Goal: Task Accomplishment & Management: Use online tool/utility

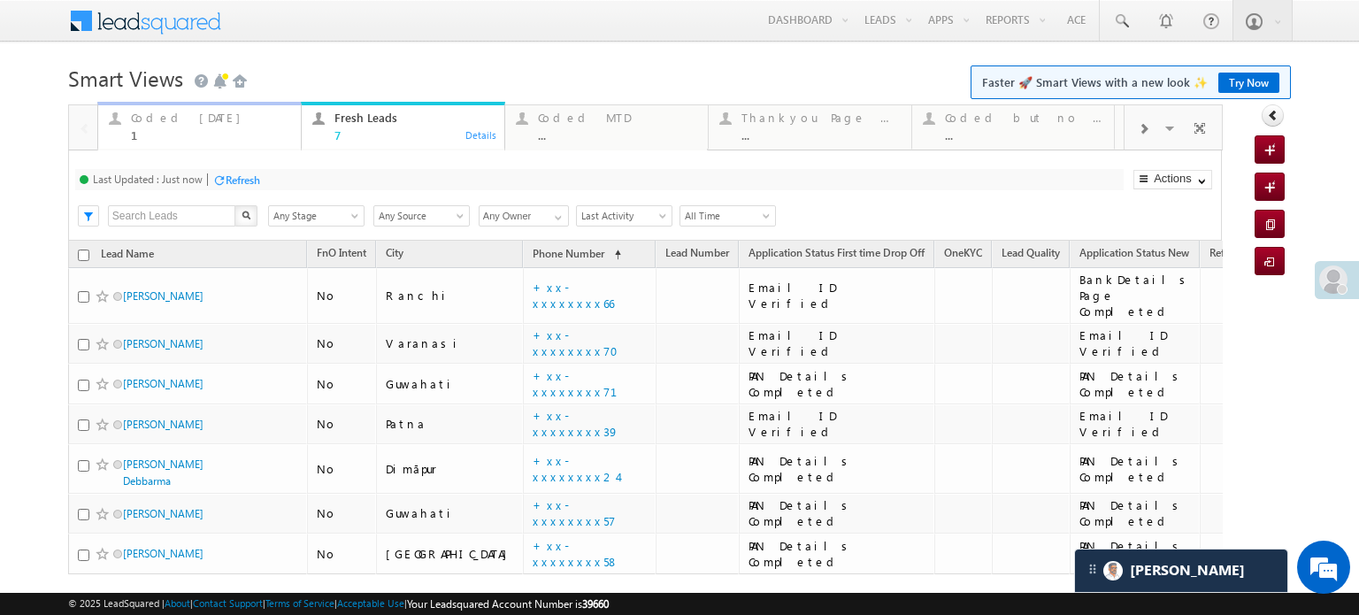
click at [170, 119] on div "Coded [DATE]" at bounding box center [210, 118] width 159 height 14
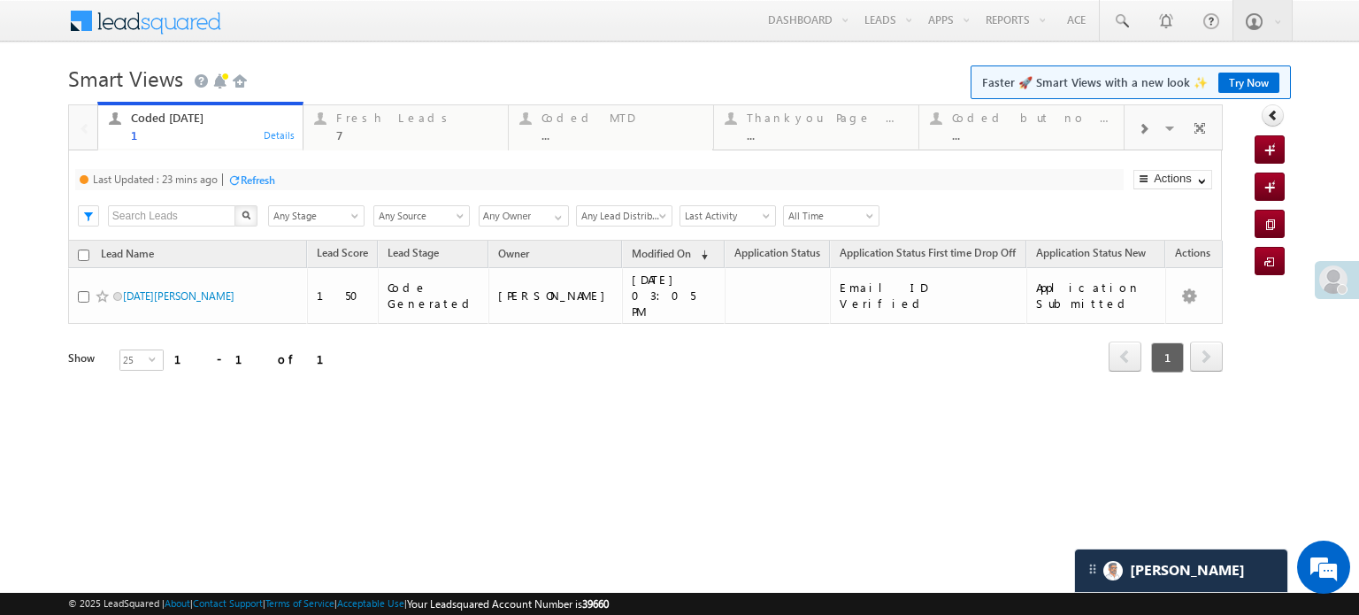
click at [249, 178] on div "Refresh" at bounding box center [258, 179] width 35 height 13
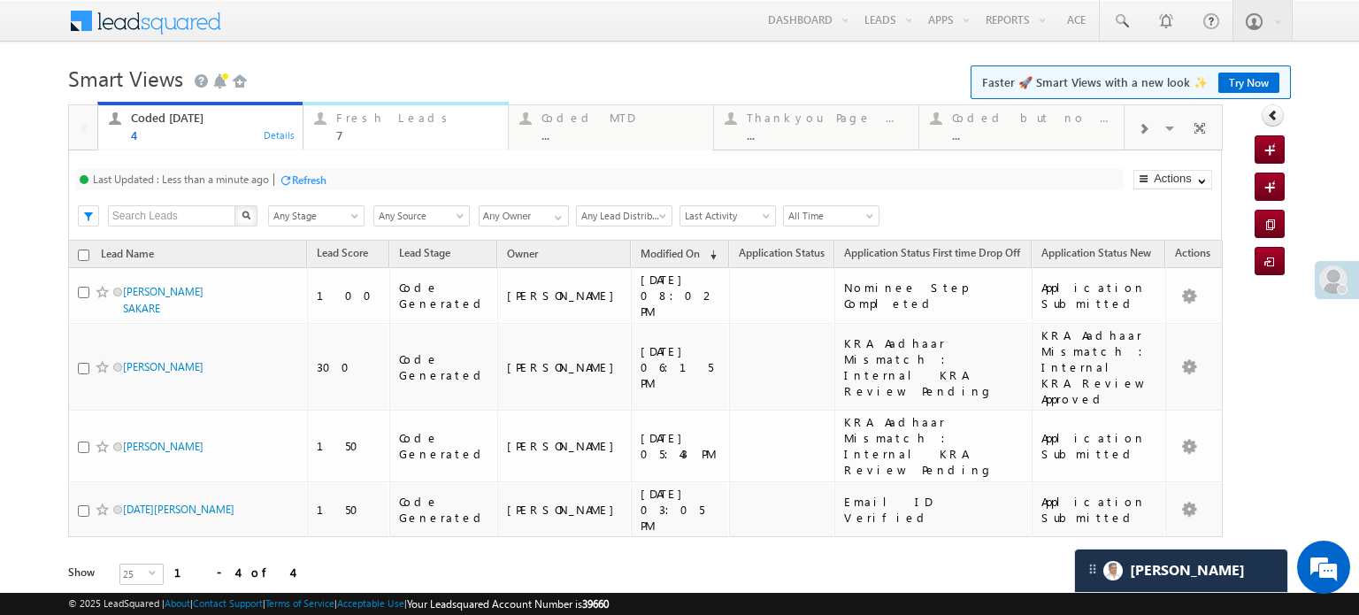
click at [391, 127] on div "Fresh Leads 7" at bounding box center [416, 124] width 161 height 35
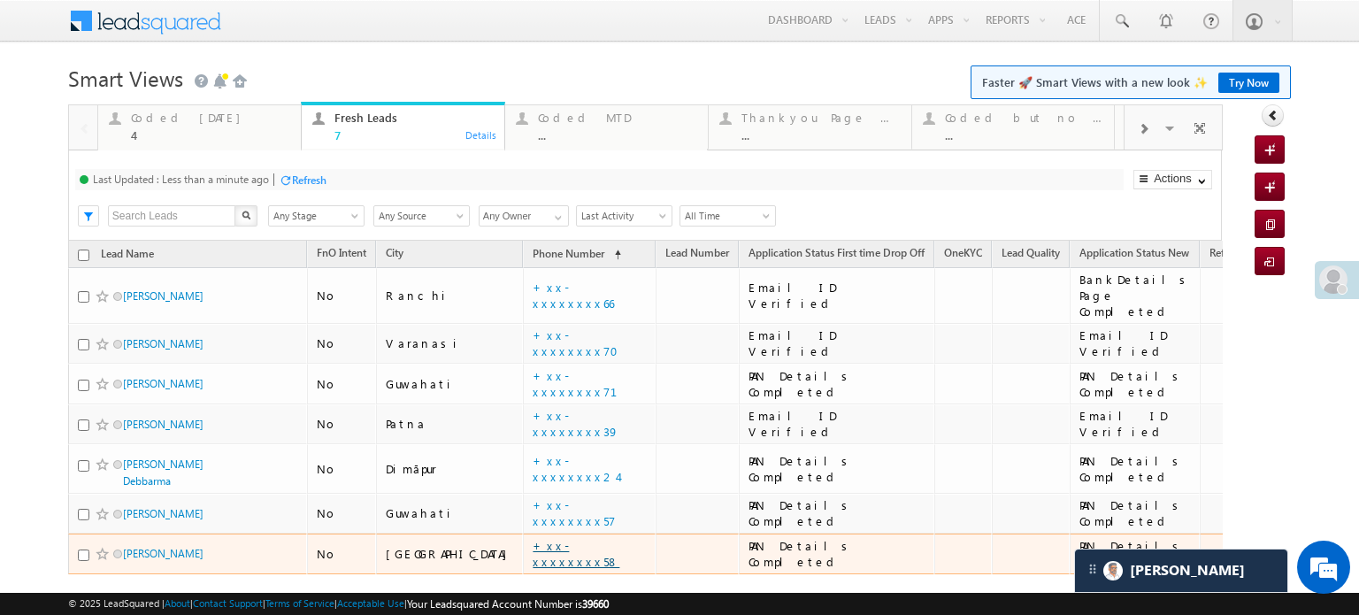
click at [533, 538] on link "+xx-xxxxxxxx58" at bounding box center [576, 553] width 87 height 31
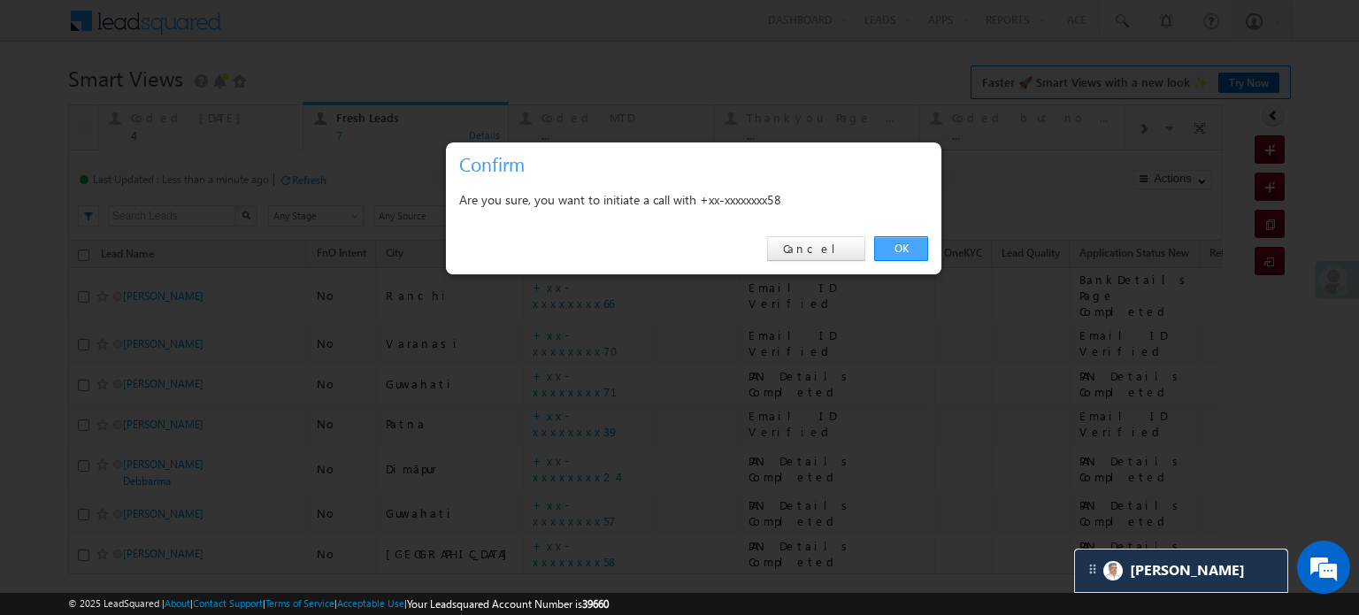
click at [878, 244] on link "OK" at bounding box center [901, 248] width 54 height 25
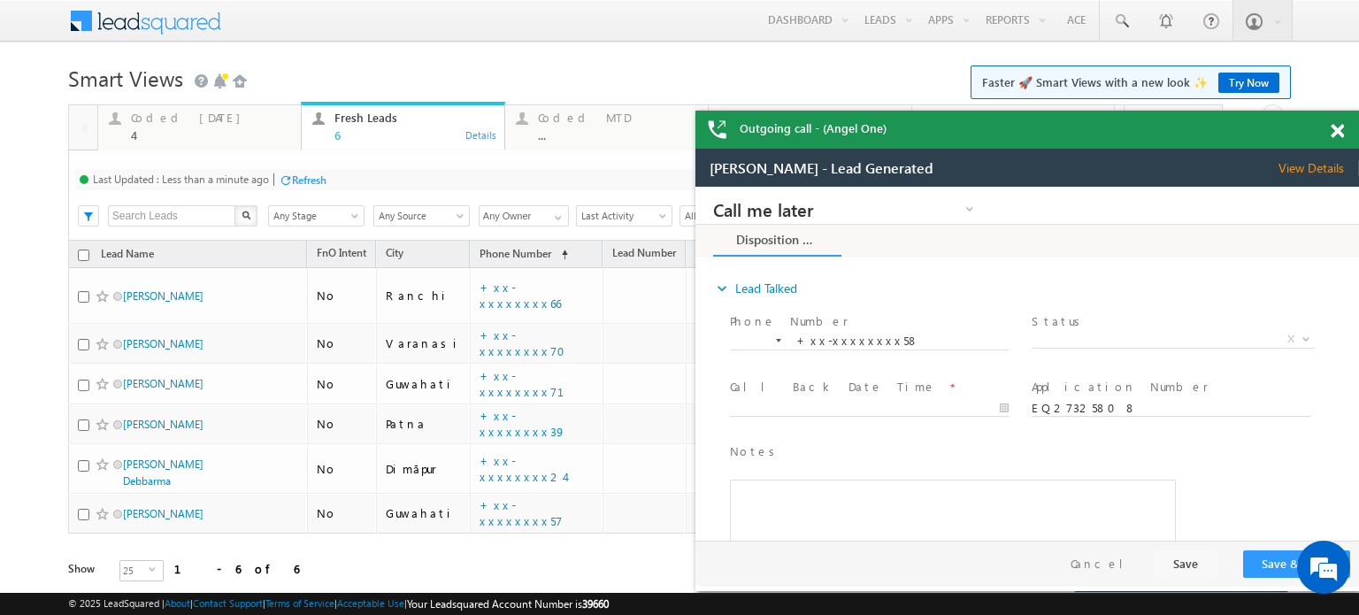
click at [1333, 129] on span at bounding box center [1337, 131] width 13 height 15
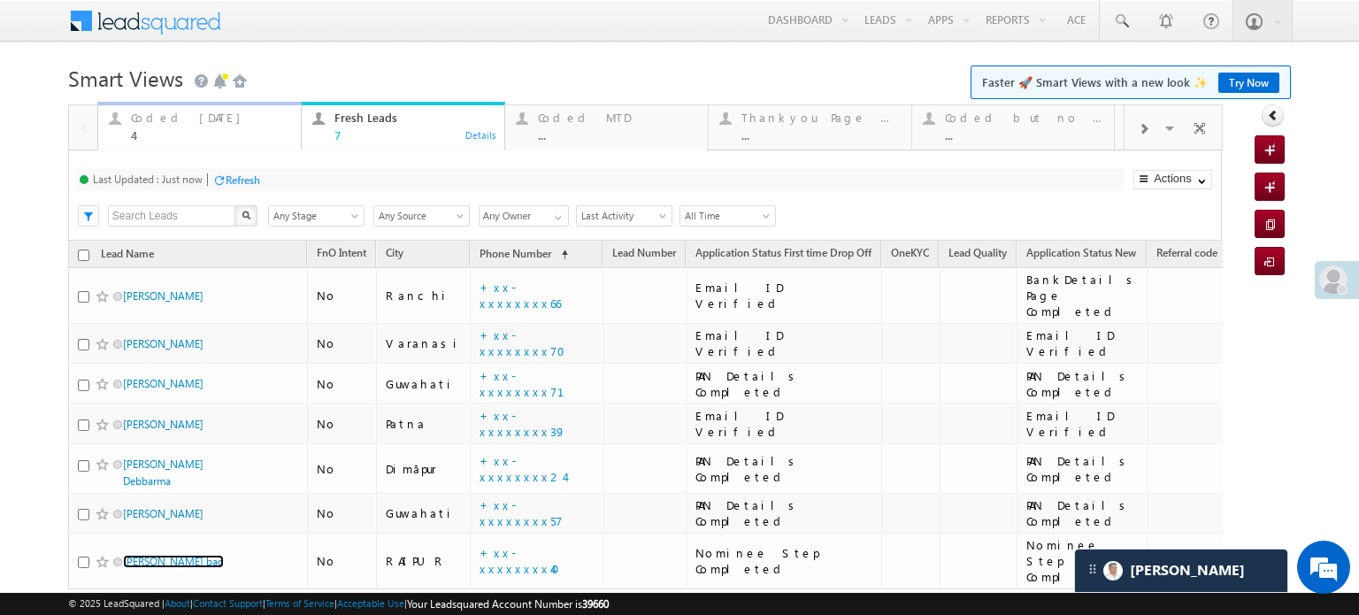
click at [173, 111] on div "Coded [DATE]" at bounding box center [210, 118] width 159 height 14
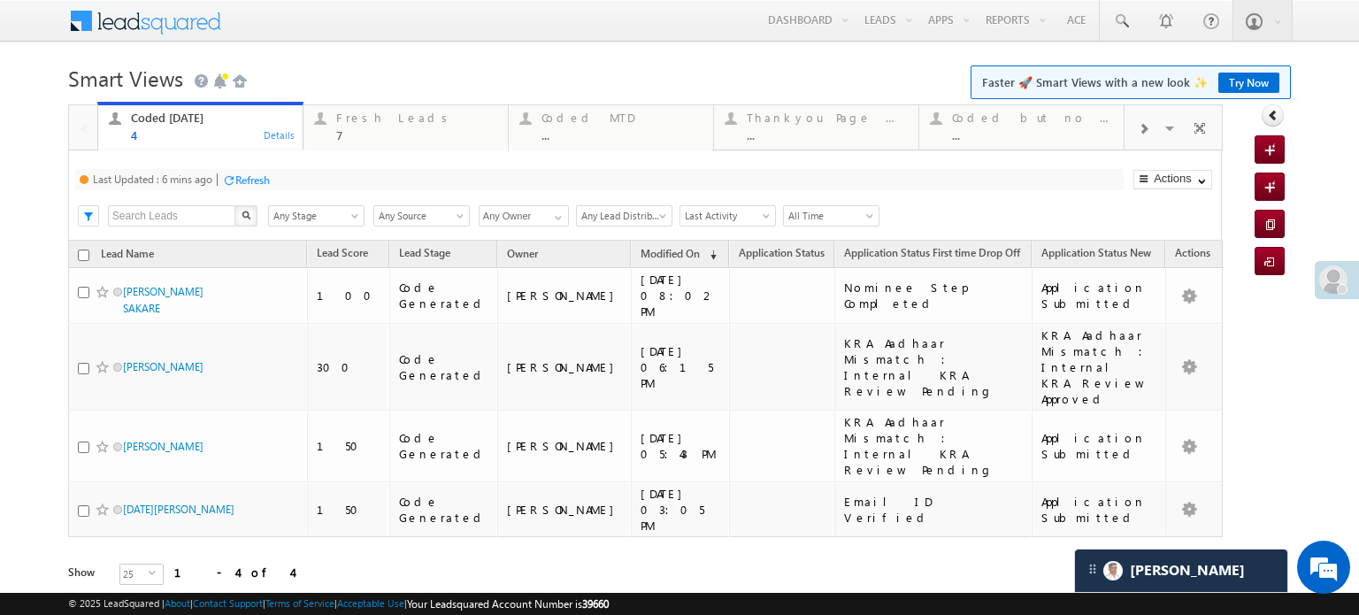
click at [243, 178] on div "Refresh" at bounding box center [252, 179] width 35 height 13
click at [353, 111] on div "Fresh Leads" at bounding box center [416, 118] width 161 height 14
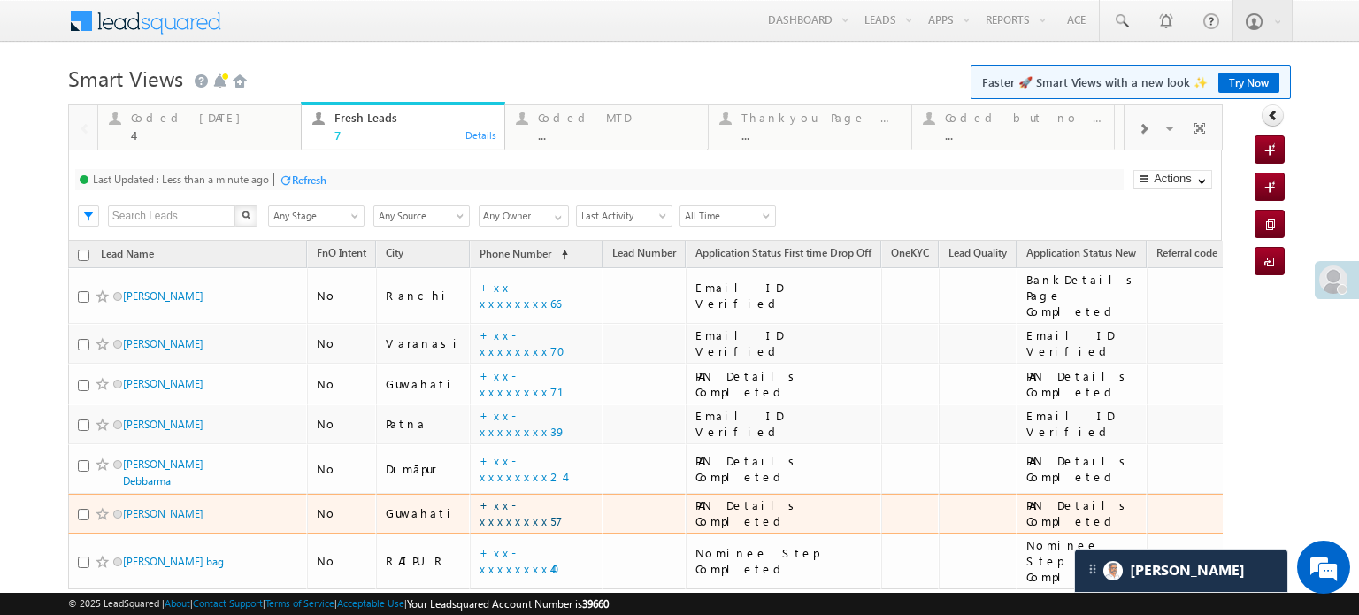
click at [517, 497] on link "+xx-xxxxxxxx57" at bounding box center [521, 512] width 83 height 31
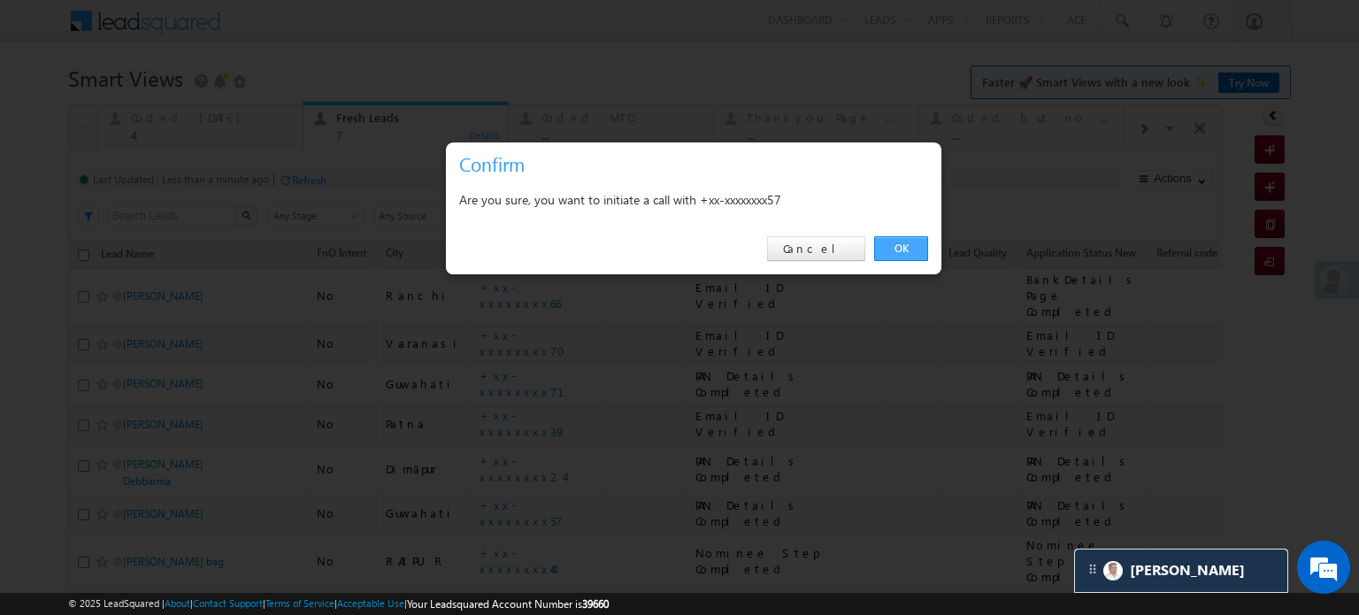
click at [892, 252] on link "OK" at bounding box center [901, 248] width 54 height 25
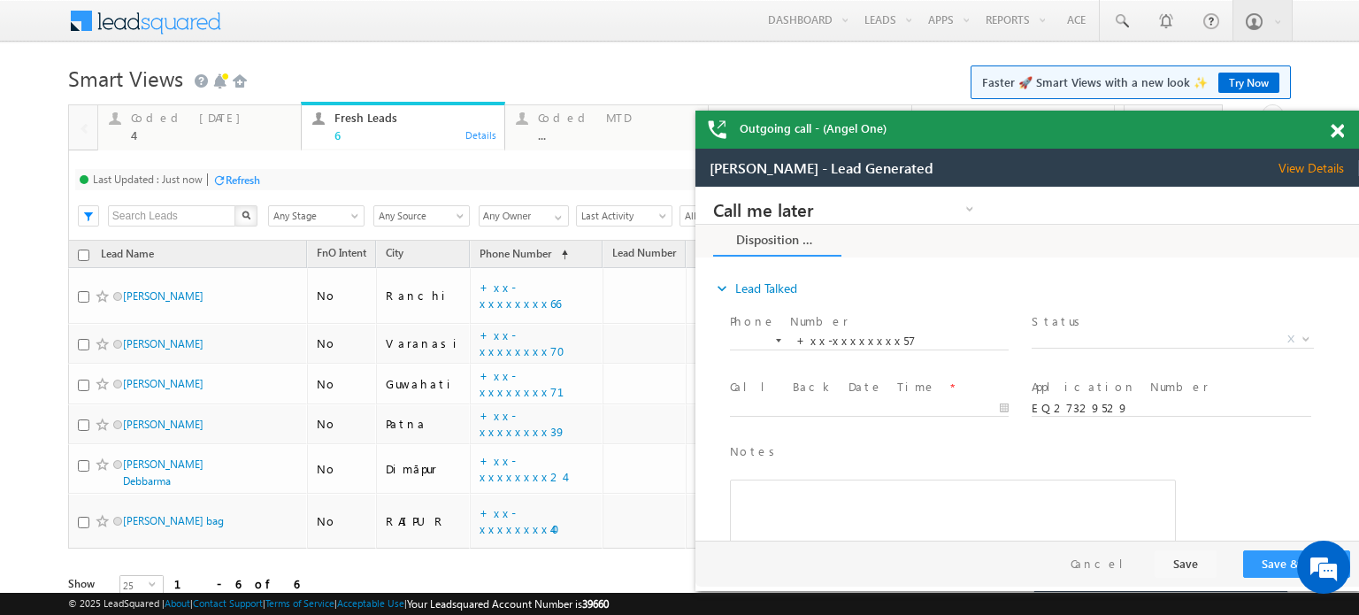
click at [1339, 133] on span at bounding box center [1337, 131] width 13 height 15
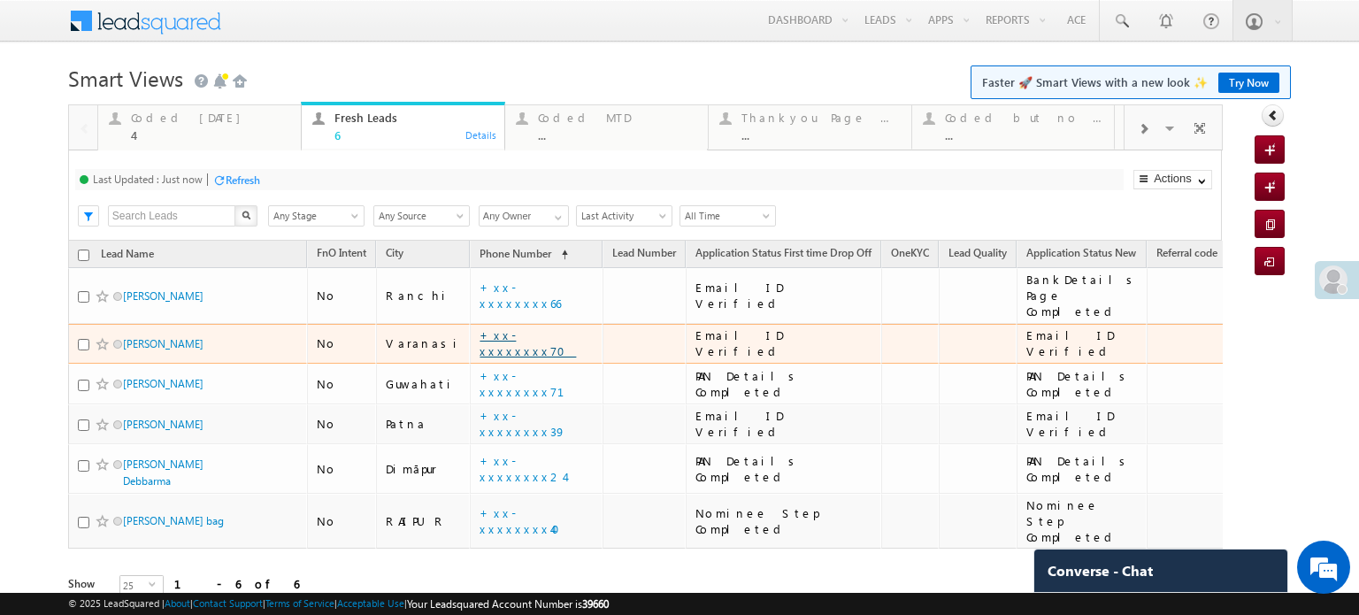
click at [484, 327] on link "+xx-xxxxxxxx70" at bounding box center [528, 342] width 96 height 31
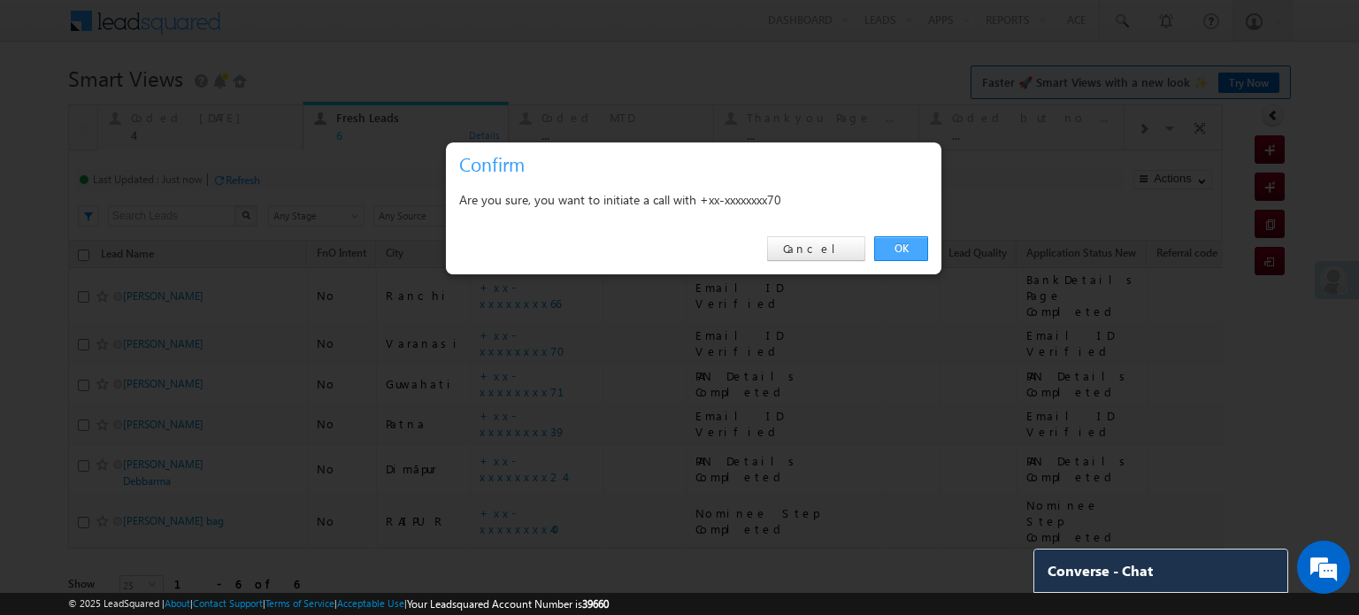
click at [911, 250] on link "OK" at bounding box center [901, 248] width 54 height 25
